Goal: Transaction & Acquisition: Obtain resource

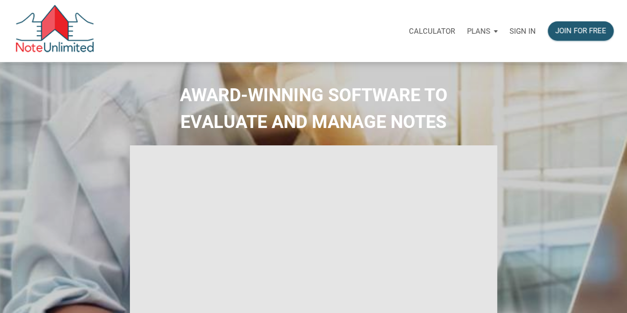
select select
type input "Introduction to new features"
select select
click at [524, 29] on p "Sign in" at bounding box center [522, 31] width 26 height 9
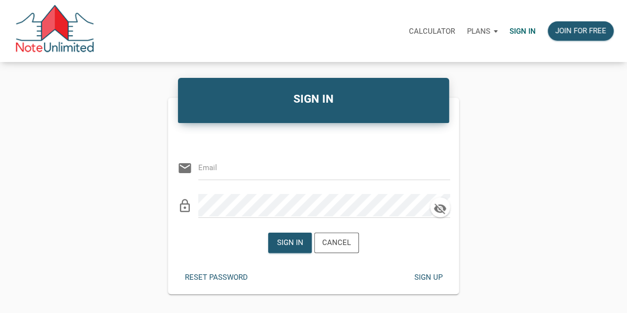
type input "[PERSON_NAME][EMAIL_ADDRESS][DOMAIN_NAME]"
click at [290, 238] on div "Sign in" at bounding box center [290, 242] width 26 height 11
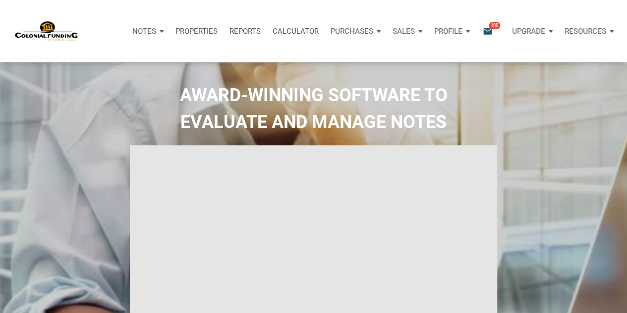
type input "Introduction to new features"
select select
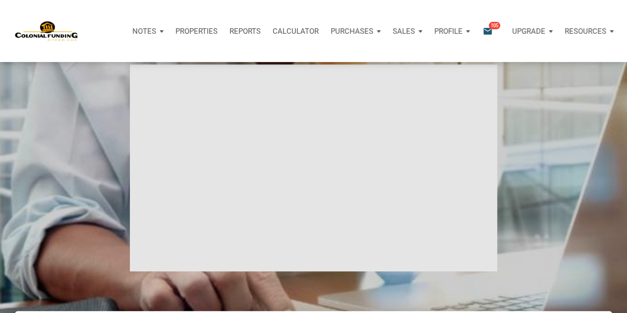
scroll to position [86, 0]
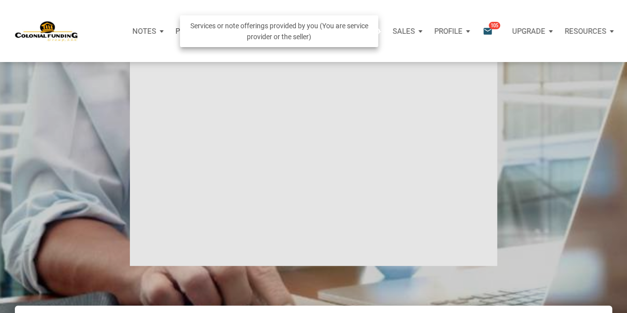
click at [391, 30] on div "Sales" at bounding box center [407, 31] width 42 height 30
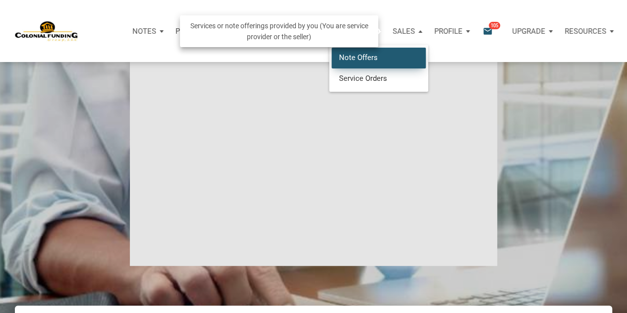
click at [361, 57] on link "Note Offers" at bounding box center [378, 58] width 94 height 20
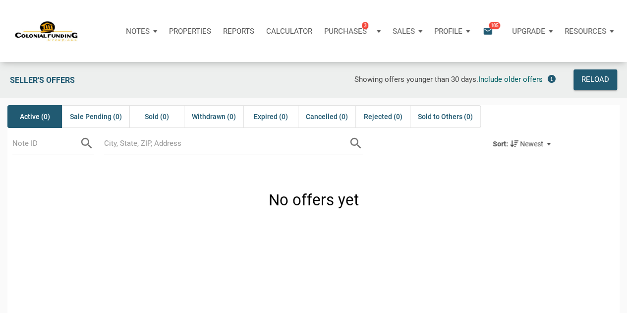
click at [495, 24] on span "105" at bounding box center [494, 25] width 11 height 8
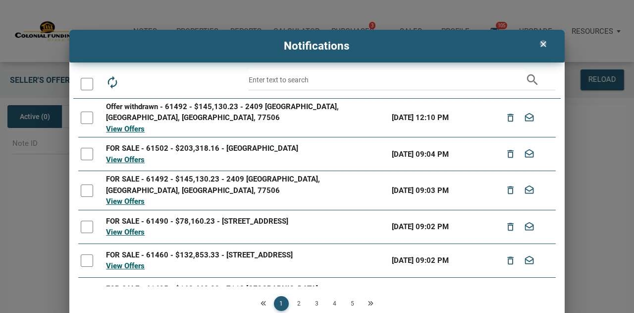
click at [542, 43] on icon "clear" at bounding box center [544, 44] width 12 height 10
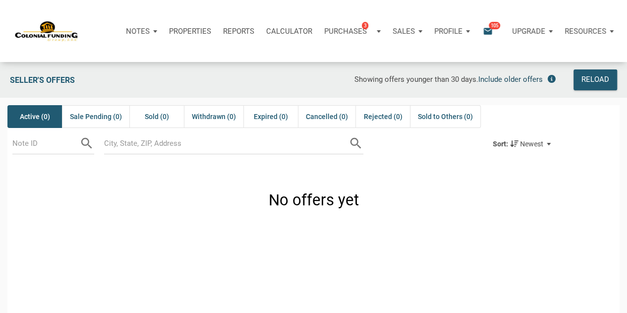
click at [515, 79] on span "Include older offers" at bounding box center [510, 79] width 64 height 9
click at [402, 78] on span "Showing all offers." at bounding box center [402, 79] width 62 height 9
click at [590, 79] on div "Reload" at bounding box center [595, 80] width 28 height 12
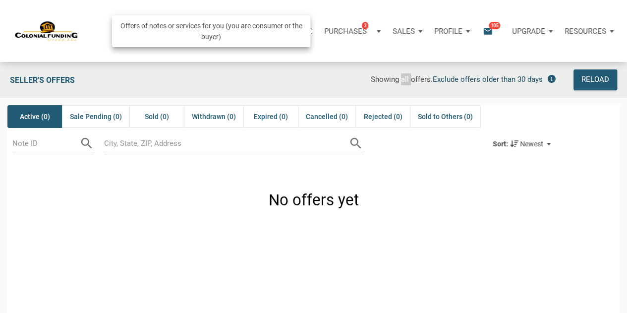
click at [345, 29] on p "Purchases" at bounding box center [345, 31] width 43 height 9
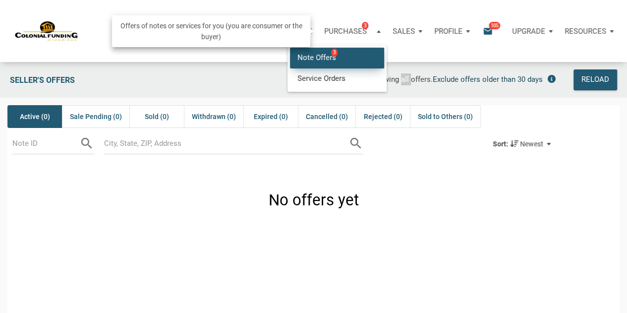
click at [317, 54] on link "Note Offers 3" at bounding box center [337, 58] width 94 height 20
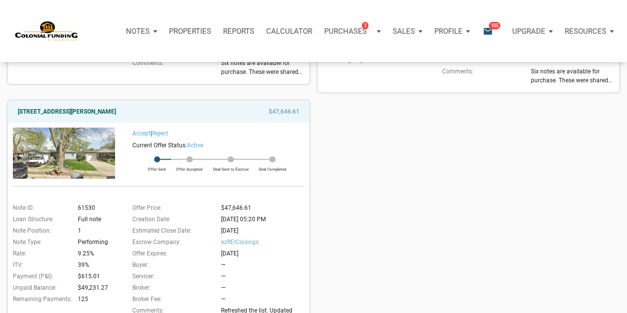
scroll to position [333, 0]
drag, startPoint x: 15, startPoint y: 110, endPoint x: 149, endPoint y: 110, distance: 133.8
click at [149, 110] on div "[STREET_ADDRESS][PERSON_NAME]" at bounding box center [115, 111] width 204 height 12
copy link "[STREET_ADDRESS][PERSON_NAME]"
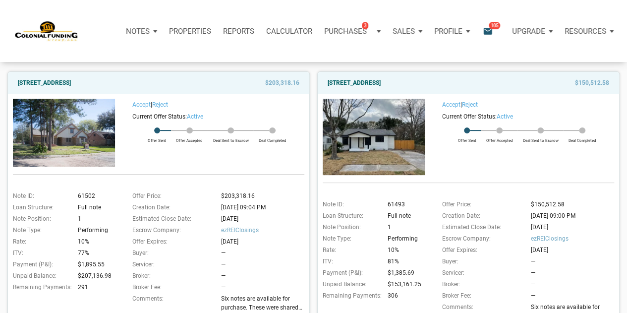
scroll to position [109, 0]
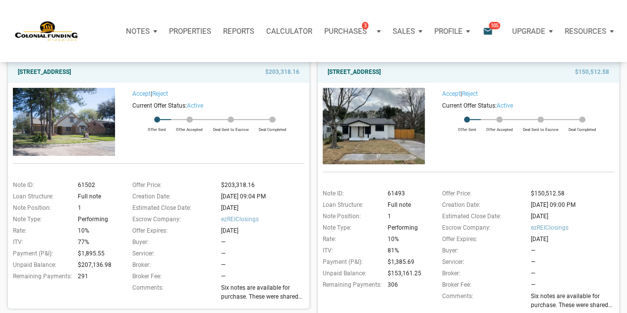
drag, startPoint x: 16, startPoint y: 71, endPoint x: 128, endPoint y: 72, distance: 111.5
click at [128, 72] on div "[STREET_ADDRESS]" at bounding box center [115, 72] width 204 height 12
copy link "[STREET_ADDRESS]"
drag, startPoint x: 325, startPoint y: 70, endPoint x: 420, endPoint y: 70, distance: 95.6
click at [420, 70] on div "[STREET_ADDRESS]" at bounding box center [425, 72] width 204 height 12
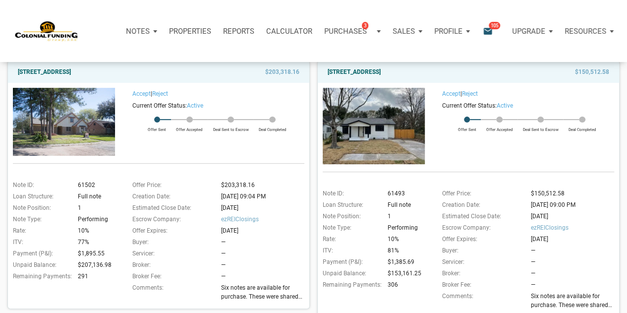
copy link "[STREET_ADDRESS]"
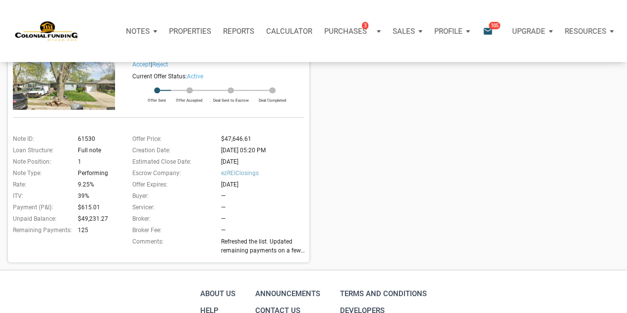
scroll to position [400, 0]
